Goal: Task Accomplishment & Management: Complete application form

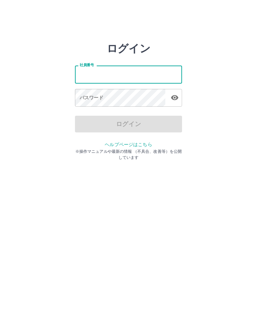
click at [102, 69] on input "社員番号" at bounding box center [128, 75] width 107 height 18
click at [96, 68] on input "社員番号" at bounding box center [128, 75] width 107 height 18
type input "*******"
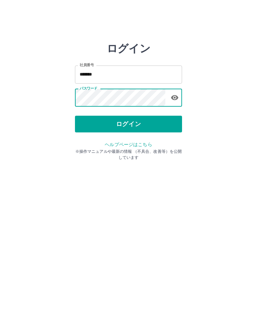
click at [132, 128] on button "ログイン" at bounding box center [128, 124] width 107 height 17
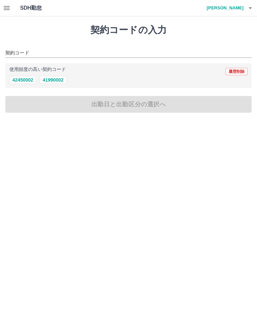
click at [57, 76] on button "41990002" at bounding box center [52, 80] width 27 height 8
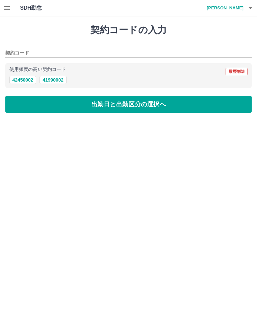
type input "********"
click at [73, 105] on button "出勤日と出勤区分の選択へ" at bounding box center [128, 104] width 246 height 17
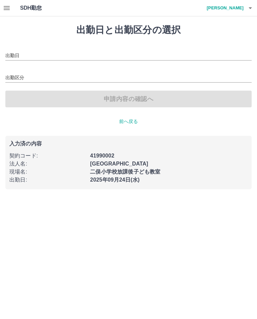
type input "**********"
click at [22, 77] on input "出勤区分" at bounding box center [128, 78] width 246 height 8
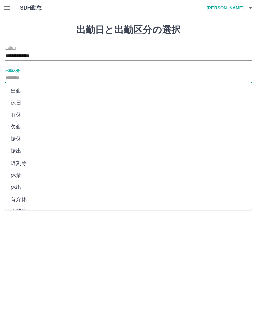
click at [24, 91] on li "出勤" at bounding box center [128, 91] width 246 height 12
type input "**"
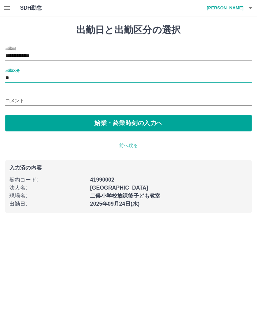
click at [102, 122] on button "始業・終業時刻の入力へ" at bounding box center [128, 123] width 246 height 17
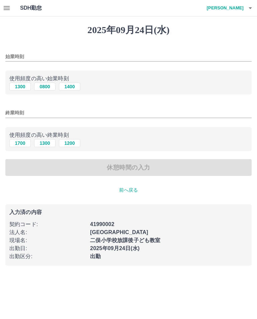
click at [19, 85] on button "1300" at bounding box center [19, 87] width 21 height 8
type input "****"
click at [18, 144] on button "1700" at bounding box center [19, 143] width 21 height 8
type input "****"
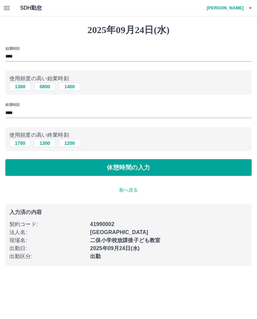
click at [72, 167] on button "休憩時間の入力" at bounding box center [128, 167] width 246 height 17
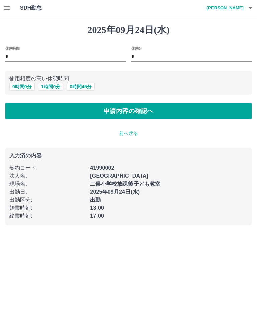
click at [150, 112] on button "申請内容の確認へ" at bounding box center [128, 111] width 246 height 17
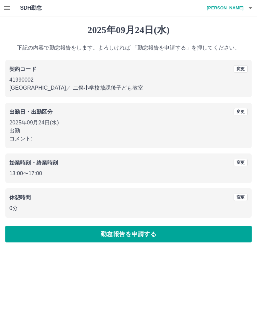
click at [158, 233] on button "勤怠報告を申請する" at bounding box center [128, 234] width 246 height 17
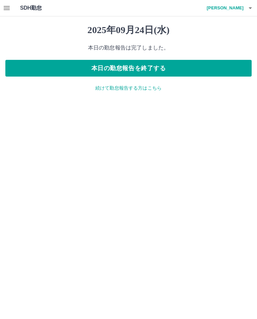
click at [152, 85] on p "続けて勤怠報告する方はこちら" at bounding box center [128, 88] width 246 height 7
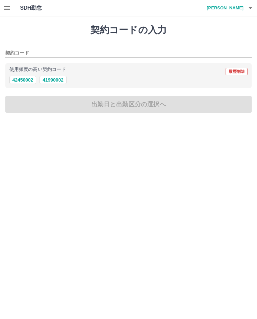
click at [58, 78] on button "41990002" at bounding box center [52, 80] width 27 height 8
type input "********"
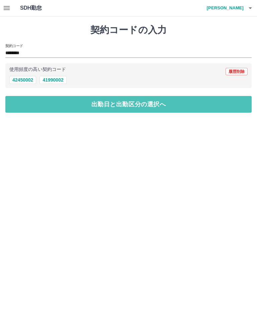
click at [128, 98] on button "出勤日と出勤区分の選択へ" at bounding box center [128, 104] width 246 height 17
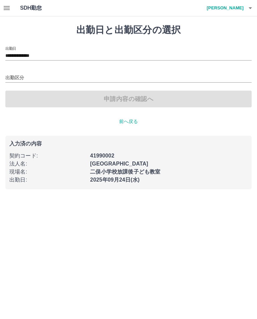
click at [49, 52] on input "**********" at bounding box center [128, 56] width 246 height 8
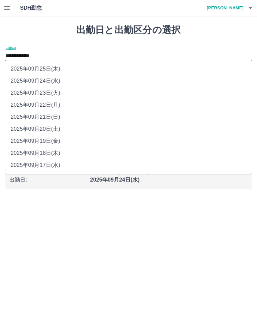
click at [54, 90] on li "2025年09月23日(火)" at bounding box center [128, 93] width 246 height 12
type input "**********"
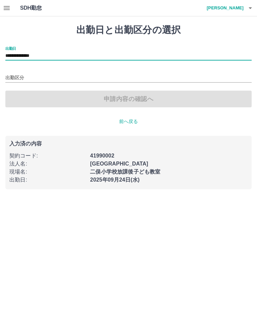
click at [22, 74] on input "出勤区分" at bounding box center [128, 78] width 246 height 8
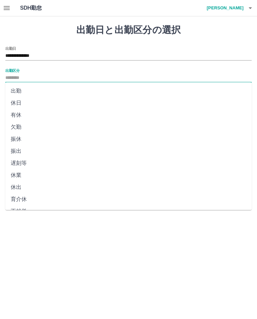
click at [23, 103] on li "休日" at bounding box center [128, 103] width 246 height 12
type input "**"
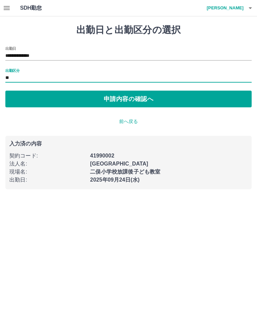
click at [75, 98] on button "申請内容の確認へ" at bounding box center [128, 99] width 246 height 17
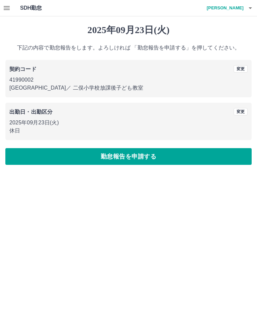
click at [124, 153] on button "勤怠報告を申請する" at bounding box center [128, 156] width 246 height 17
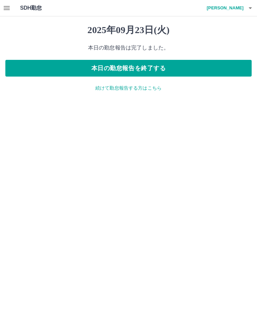
click at [4, 10] on icon "button" at bounding box center [7, 8] width 6 height 4
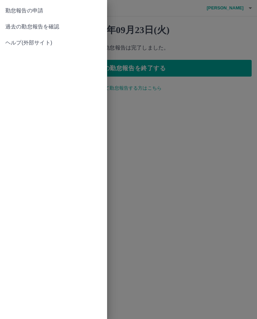
click at [59, 23] on span "過去の勤怠報告を確認" at bounding box center [53, 27] width 96 height 8
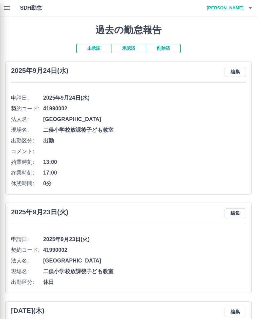
click at [129, 46] on div at bounding box center [128, 159] width 257 height 319
click at [132, 43] on div at bounding box center [128, 159] width 257 height 319
click at [126, 48] on div at bounding box center [128, 159] width 257 height 319
click at [131, 43] on div at bounding box center [128, 159] width 257 height 319
click at [131, 45] on div at bounding box center [128, 159] width 257 height 319
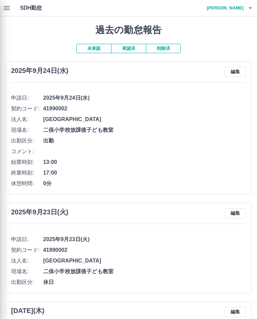
click at [128, 45] on div at bounding box center [128, 159] width 257 height 319
click at [127, 46] on div at bounding box center [128, 159] width 257 height 319
click at [188, 35] on div at bounding box center [128, 159] width 257 height 319
click at [127, 48] on div at bounding box center [128, 159] width 257 height 319
click at [129, 45] on div at bounding box center [128, 159] width 257 height 319
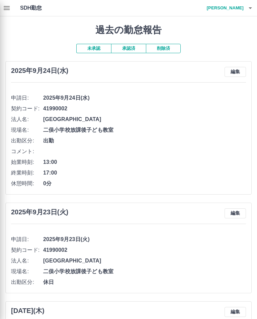
click at [6, 1] on div at bounding box center [128, 159] width 257 height 319
click at [166, 166] on div at bounding box center [128, 159] width 257 height 319
click at [132, 46] on div at bounding box center [128, 159] width 257 height 319
click at [130, 46] on div at bounding box center [128, 159] width 257 height 319
click at [4, 7] on div at bounding box center [128, 159] width 257 height 319
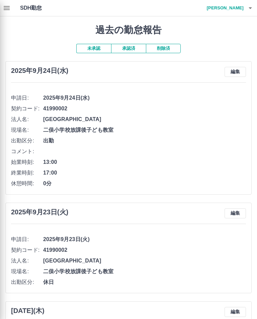
click at [8, 5] on div at bounding box center [128, 159] width 257 height 319
click at [172, 45] on div at bounding box center [128, 159] width 257 height 319
click at [95, 44] on div at bounding box center [128, 159] width 257 height 319
click at [245, 7] on div at bounding box center [128, 159] width 257 height 319
click at [248, 5] on div at bounding box center [128, 159] width 257 height 319
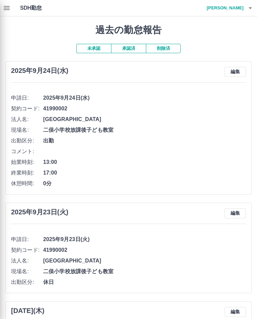
click at [249, 5] on div at bounding box center [128, 159] width 257 height 319
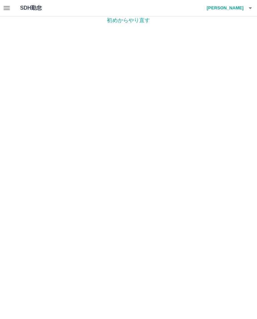
click at [140, 17] on p "初めからやり直す" at bounding box center [128, 20] width 257 height 8
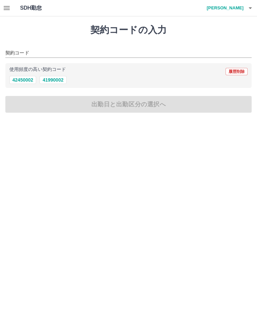
click at [3, 4] on icon "button" at bounding box center [7, 8] width 8 height 8
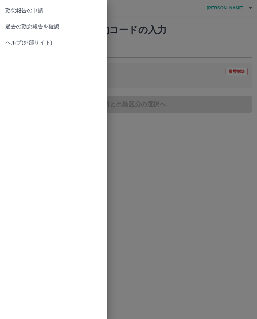
click at [51, 24] on span "過去の勤怠報告を確認" at bounding box center [53, 27] width 96 height 8
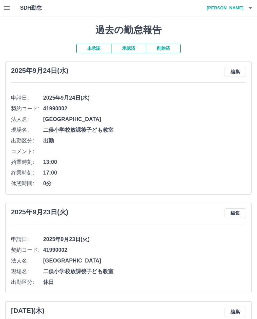
click at [128, 45] on button "承認済" at bounding box center [128, 48] width 35 height 9
click at [239, 5] on h4 "[PERSON_NAME]" at bounding box center [223, 8] width 40 height 16
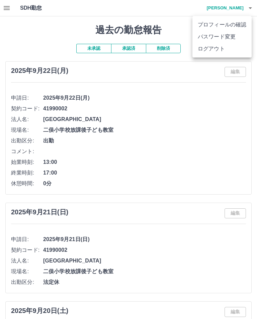
click at [232, 48] on li "ログアウト" at bounding box center [221, 49] width 59 height 12
